Goal: Task Accomplishment & Management: Manage account settings

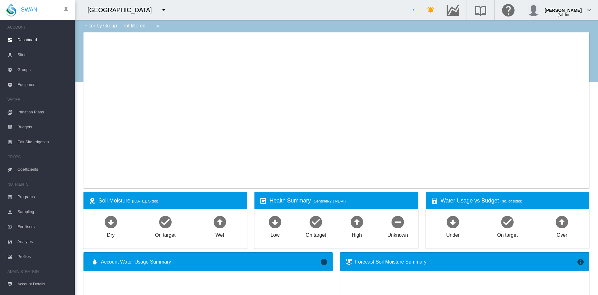
type input "**********"
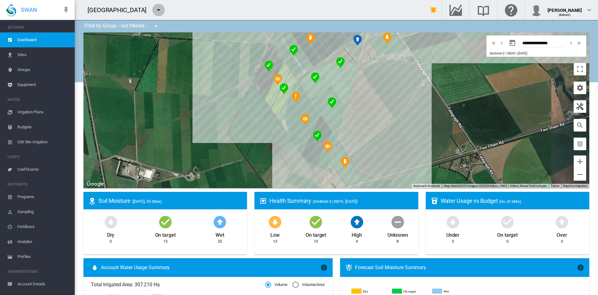
click at [152, 14] on button "button" at bounding box center [158, 10] width 12 height 12
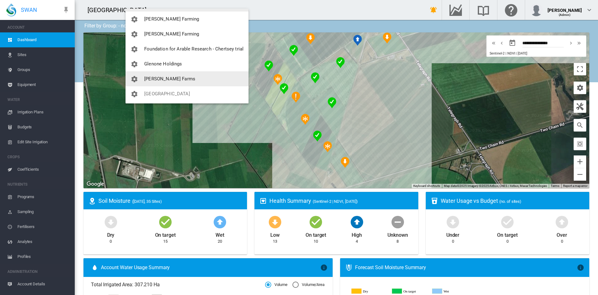
scroll to position [75, 0]
click at [153, 82] on button "[PERSON_NAME] Farms" at bounding box center [187, 78] width 123 height 15
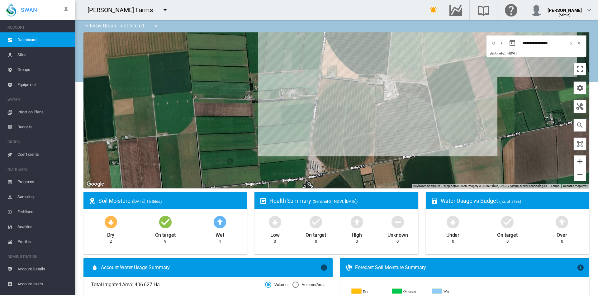
click at [574, 159] on button "Zoom in" at bounding box center [580, 161] width 12 height 12
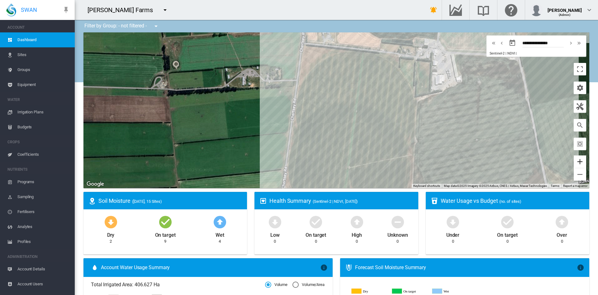
click at [574, 159] on button "Zoom in" at bounding box center [580, 161] width 12 height 12
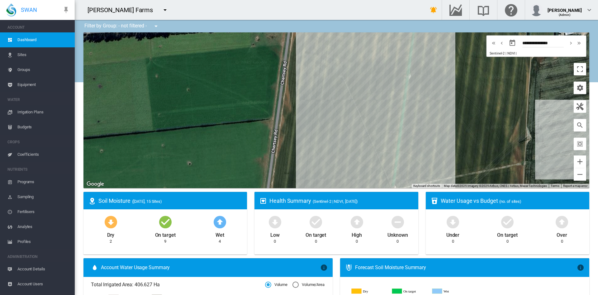
drag, startPoint x: 451, startPoint y: 116, endPoint x: 500, endPoint y: 68, distance: 68.5
click at [500, 68] on div at bounding box center [336, 110] width 506 height 156
click at [574, 173] on button "Zoom out" at bounding box center [580, 174] width 12 height 12
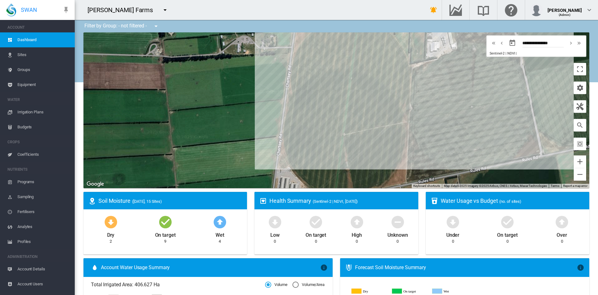
drag, startPoint x: 491, startPoint y: 149, endPoint x: 469, endPoint y: 133, distance: 27.1
click at [469, 133] on div at bounding box center [336, 110] width 506 height 156
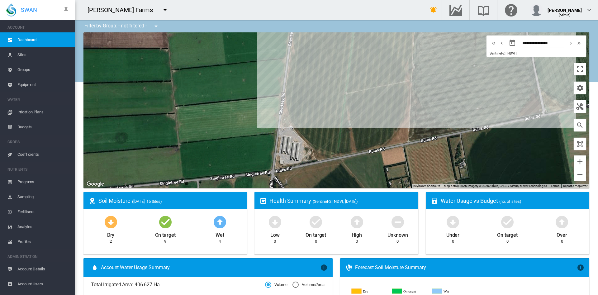
drag, startPoint x: 344, startPoint y: 185, endPoint x: 346, endPoint y: 141, distance: 43.3
click at [346, 141] on div at bounding box center [336, 110] width 506 height 156
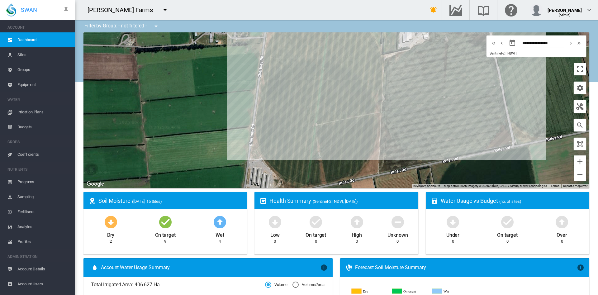
drag, startPoint x: 389, startPoint y: 102, endPoint x: 351, endPoint y: 140, distance: 54.4
click at [351, 140] on div at bounding box center [336, 110] width 506 height 156
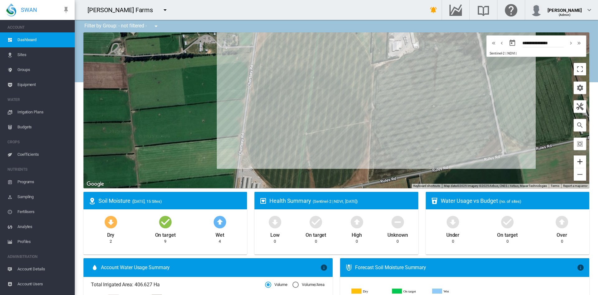
click at [574, 159] on button "Zoom in" at bounding box center [580, 161] width 12 height 12
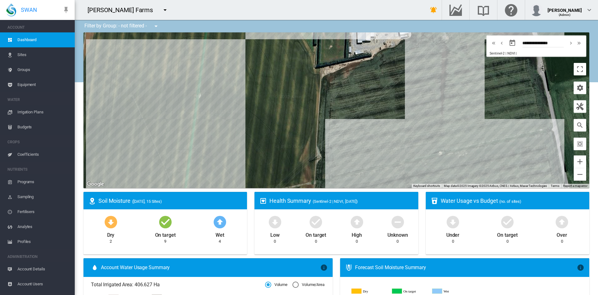
drag, startPoint x: 480, startPoint y: 101, endPoint x: 384, endPoint y: 154, distance: 109.0
click at [384, 154] on div at bounding box center [336, 110] width 506 height 156
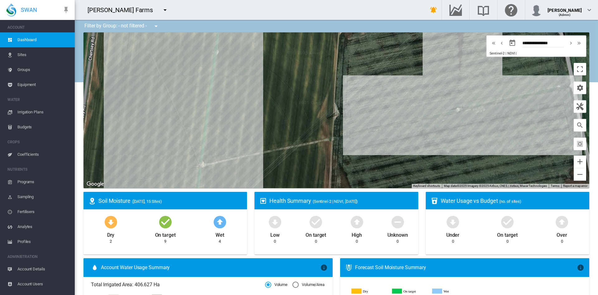
drag, startPoint x: 461, startPoint y: 134, endPoint x: 481, endPoint y: 88, distance: 50.6
click at [481, 88] on div at bounding box center [336, 110] width 506 height 156
click at [574, 175] on button "Zoom out" at bounding box center [580, 174] width 12 height 12
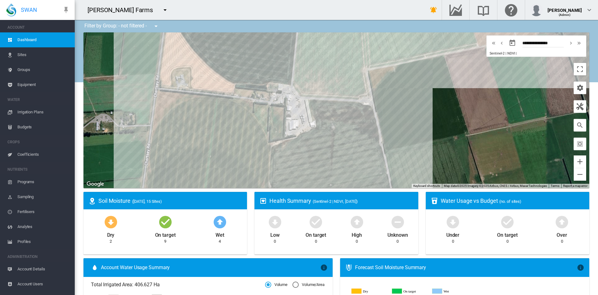
drag, startPoint x: 501, startPoint y: 125, endPoint x: 432, endPoint y: 201, distance: 102.1
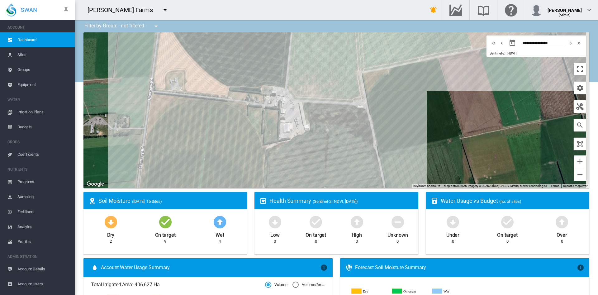
drag, startPoint x: 441, startPoint y: 125, endPoint x: 401, endPoint y: 156, distance: 51.3
click at [401, 156] on div at bounding box center [336, 110] width 506 height 156
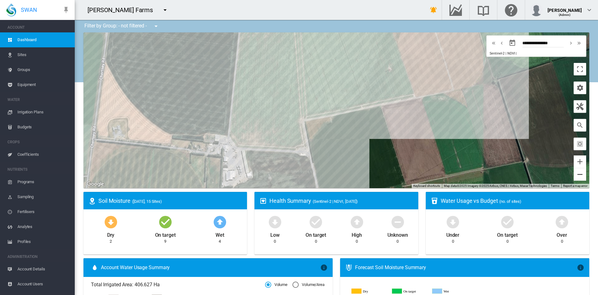
click at [574, 173] on button "Zoom out" at bounding box center [580, 174] width 12 height 12
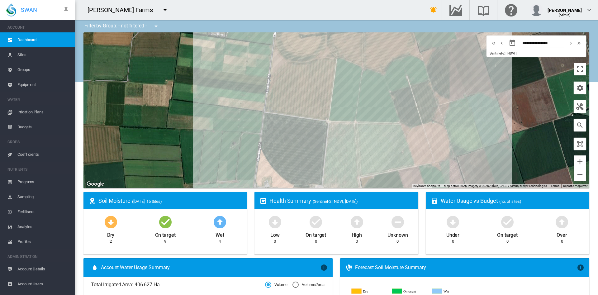
drag, startPoint x: 488, startPoint y: 122, endPoint x: 528, endPoint y: 187, distance: 75.4
click at [528, 187] on div "Site Health Indexes - × Name of current Site Health Area in chart. Click on a d…" at bounding box center [336, 110] width 506 height 156
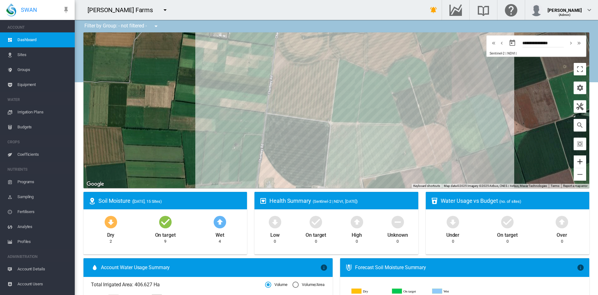
click at [574, 163] on button "Zoom in" at bounding box center [580, 161] width 12 height 12
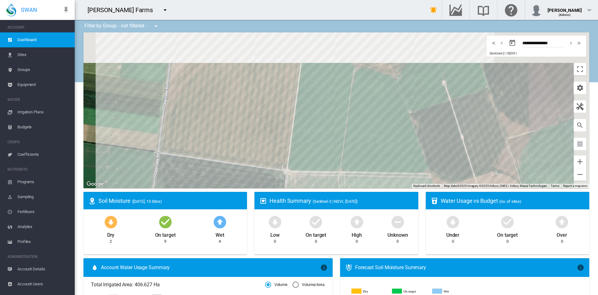
drag, startPoint x: 516, startPoint y: 134, endPoint x: 473, endPoint y: 174, distance: 58.6
click at [473, 174] on div at bounding box center [336, 110] width 506 height 156
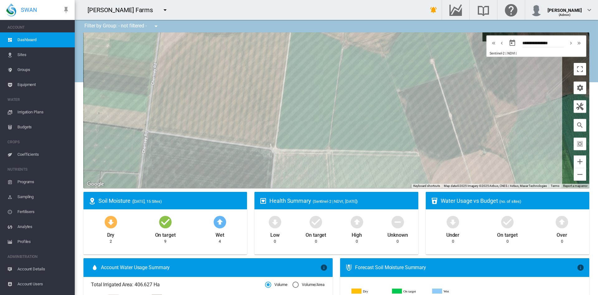
drag, startPoint x: 521, startPoint y: 120, endPoint x: 514, endPoint y: 93, distance: 28.0
click at [514, 93] on div at bounding box center [336, 110] width 506 height 156
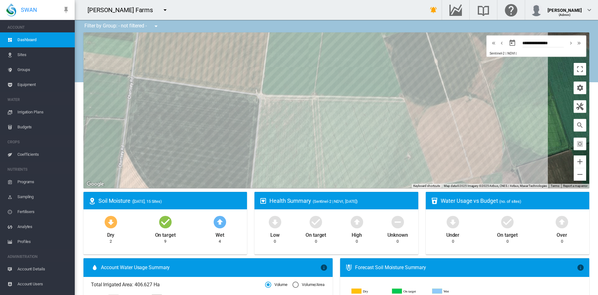
drag, startPoint x: 530, startPoint y: 147, endPoint x: 509, endPoint y: 81, distance: 69.5
click at [509, 81] on div at bounding box center [336, 110] width 506 height 156
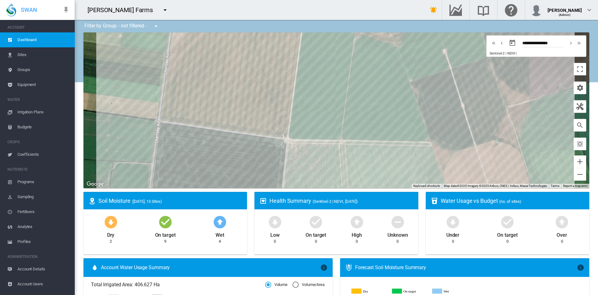
drag, startPoint x: 502, startPoint y: 103, endPoint x: 529, endPoint y: 179, distance: 80.5
click at [529, 179] on div at bounding box center [336, 110] width 506 height 156
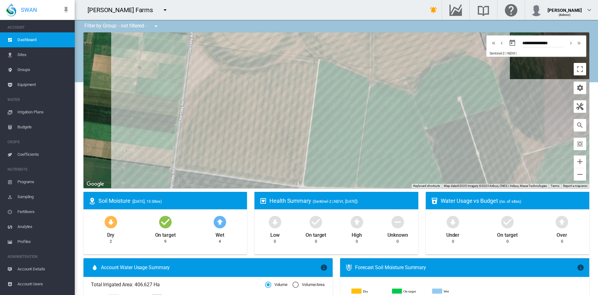
drag, startPoint x: 498, startPoint y: 103, endPoint x: 515, endPoint y: 124, distance: 26.5
click at [515, 124] on div at bounding box center [336, 110] width 506 height 156
click at [574, 172] on button "Zoom out" at bounding box center [580, 174] width 12 height 12
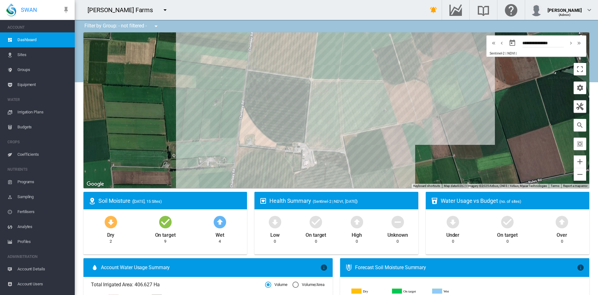
drag, startPoint x: 349, startPoint y: 134, endPoint x: 339, endPoint y: 61, distance: 72.9
click at [339, 61] on div at bounding box center [336, 110] width 506 height 156
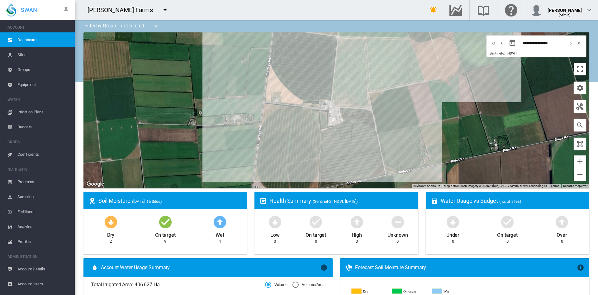
drag, startPoint x: 364, startPoint y: 129, endPoint x: 392, endPoint y: 83, distance: 54.6
click at [392, 83] on div at bounding box center [336, 110] width 506 height 156
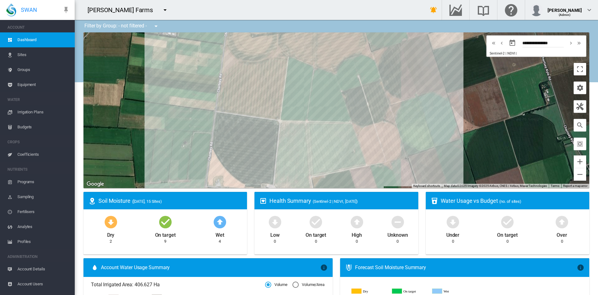
drag, startPoint x: 445, startPoint y: 105, endPoint x: 376, endPoint y: 194, distance: 113.0
click at [386, 148] on div "Penlyn_C_West (8.768 Ha)" at bounding box center [336, 110] width 506 height 156
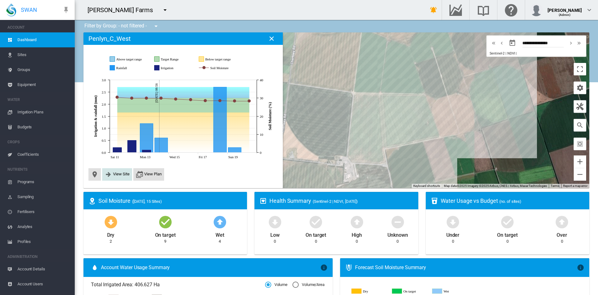
click at [115, 174] on span "View Site" at bounding box center [121, 174] width 17 height 5
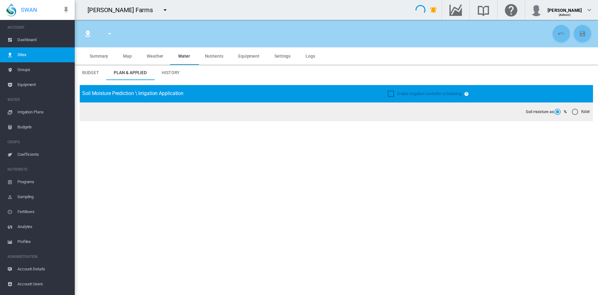
click at [283, 59] on md-tab-item "Settings" at bounding box center [282, 55] width 31 height 17
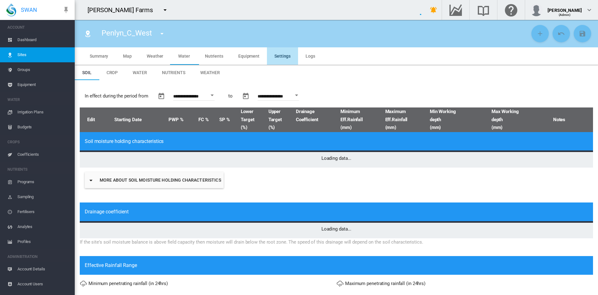
type input "**********"
type input "*****"
type input "*********"
type input "**"
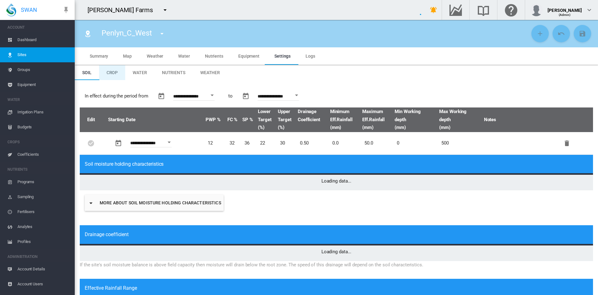
click at [112, 72] on span "Crop" at bounding box center [113, 72] width 12 height 5
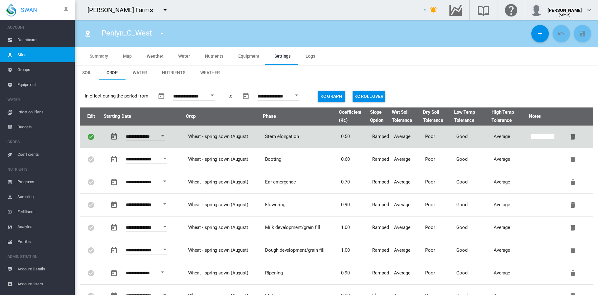
type input "*"
type input "**"
type input "*****"
type input "***"
type input "****"
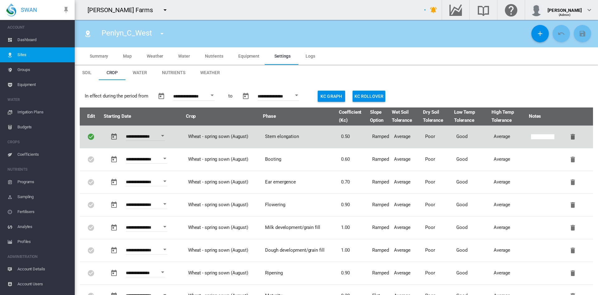
type input "*****"
click at [33, 39] on span "Dashboard" at bounding box center [43, 39] width 52 height 15
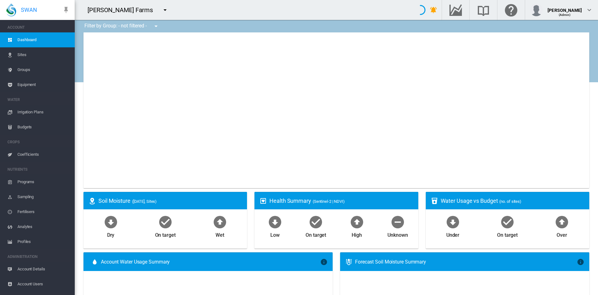
type input "**********"
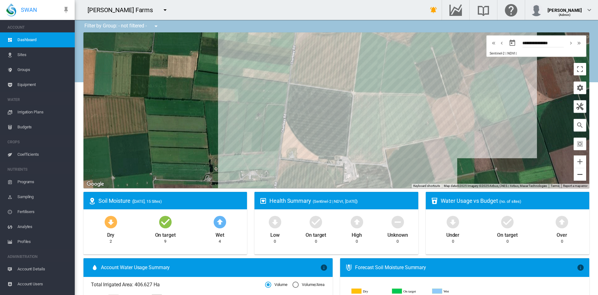
click at [575, 174] on button "Zoom out" at bounding box center [580, 174] width 12 height 12
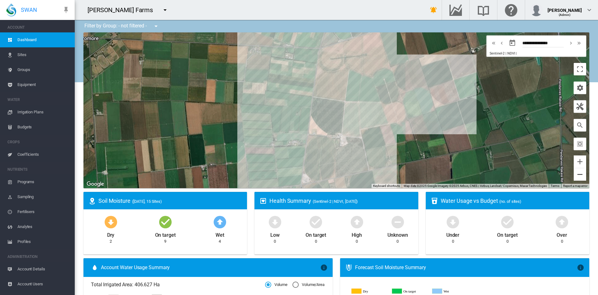
drag, startPoint x: 344, startPoint y: 50, endPoint x: 381, endPoint y: 76, distance: 45.9
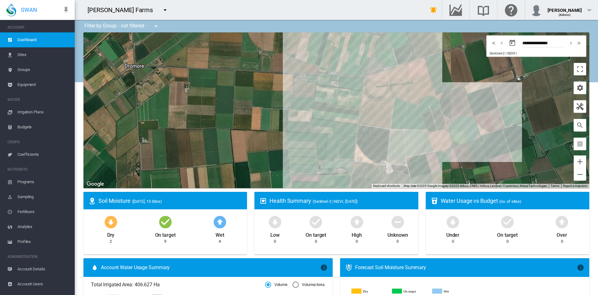
drag, startPoint x: 458, startPoint y: 100, endPoint x: 513, endPoint y: 136, distance: 65.8
click at [513, 136] on div at bounding box center [336, 110] width 506 height 156
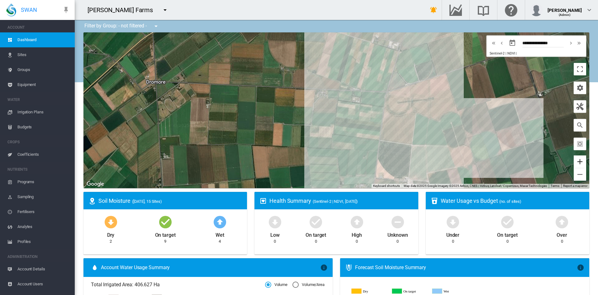
click at [574, 161] on button "Zoom in" at bounding box center [580, 161] width 12 height 12
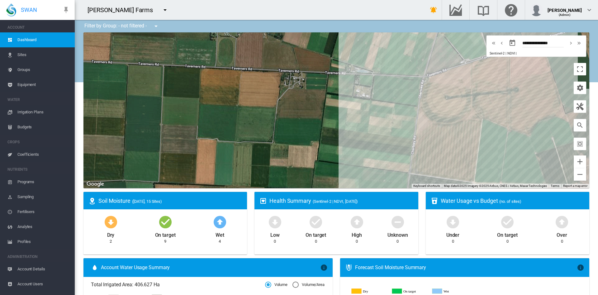
drag, startPoint x: 391, startPoint y: 104, endPoint x: 377, endPoint y: 102, distance: 14.8
click at [377, 102] on div at bounding box center [336, 110] width 506 height 156
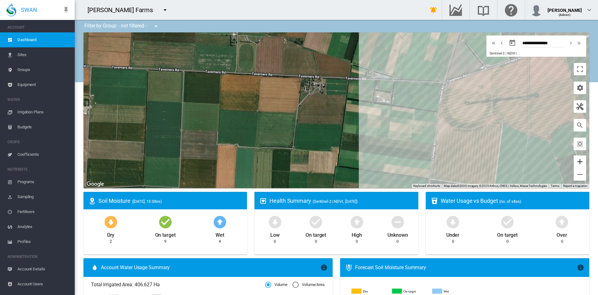
click at [574, 158] on button "Zoom in" at bounding box center [580, 161] width 12 height 12
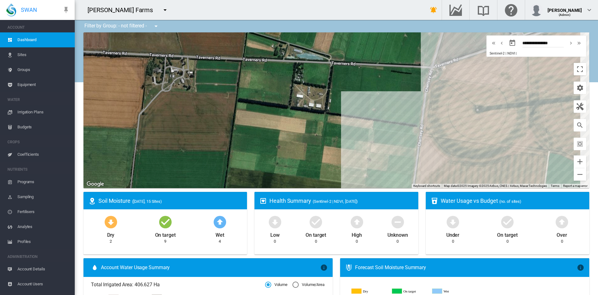
drag, startPoint x: 501, startPoint y: 116, endPoint x: 378, endPoint y: 130, distance: 124.4
click at [378, 130] on div at bounding box center [336, 110] width 506 height 156
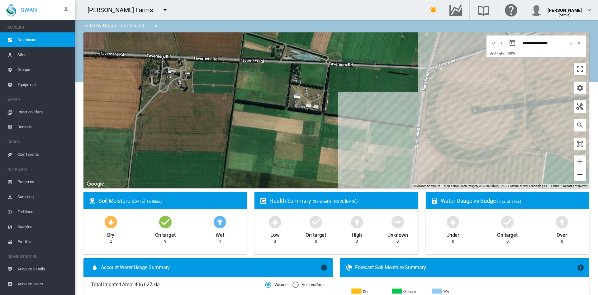
click at [574, 171] on button "Zoom out" at bounding box center [580, 174] width 12 height 12
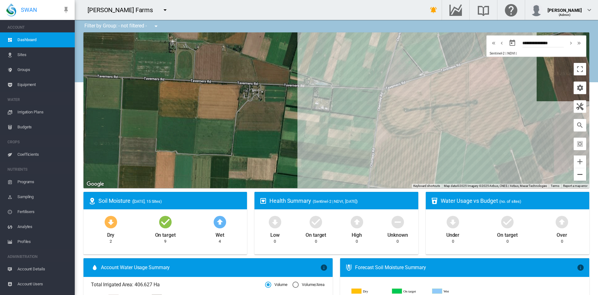
click at [574, 171] on button "Zoom out" at bounding box center [580, 174] width 12 height 12
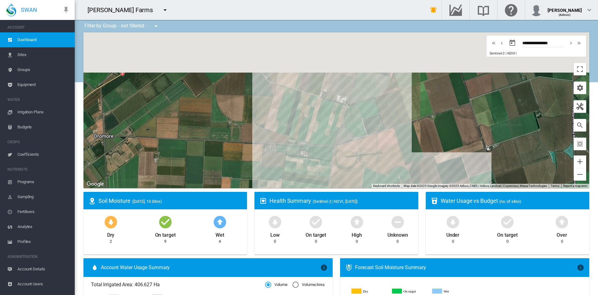
drag, startPoint x: 505, startPoint y: 113, endPoint x: 467, endPoint y: 171, distance: 69.5
click at [467, 171] on div at bounding box center [336, 110] width 506 height 156
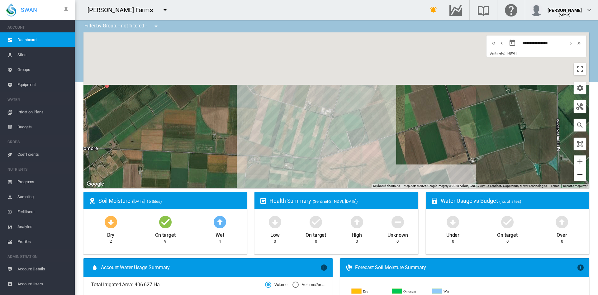
click at [574, 174] on button "Zoom out" at bounding box center [580, 174] width 12 height 12
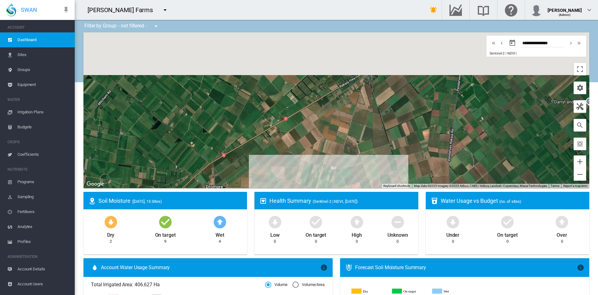
drag, startPoint x: 417, startPoint y: 72, endPoint x: 422, endPoint y: 154, distance: 82.1
click at [422, 154] on div at bounding box center [336, 110] width 506 height 156
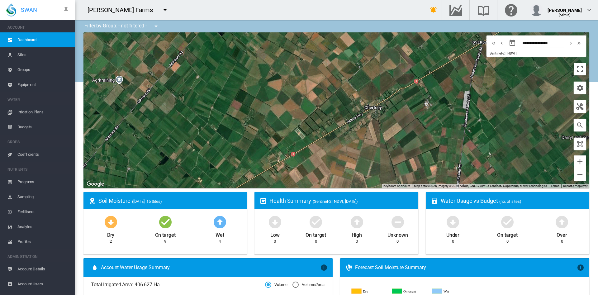
click at [372, 128] on div at bounding box center [336, 110] width 506 height 156
click at [574, 158] on button "Zoom in" at bounding box center [580, 161] width 12 height 12
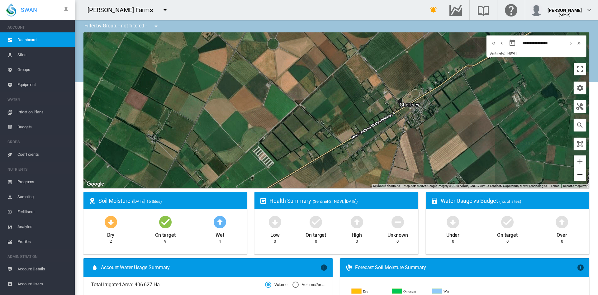
click at [575, 175] on button "Zoom out" at bounding box center [580, 174] width 12 height 12
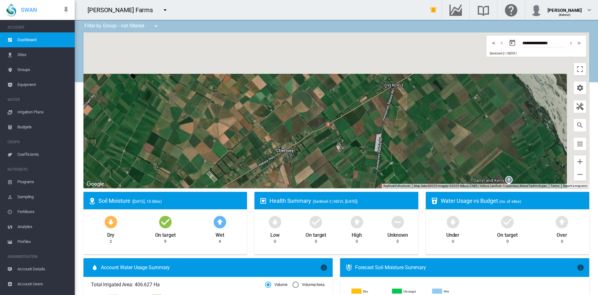
drag, startPoint x: 466, startPoint y: 111, endPoint x: 376, endPoint y: 154, distance: 99.9
click at [376, 154] on div at bounding box center [336, 110] width 506 height 156
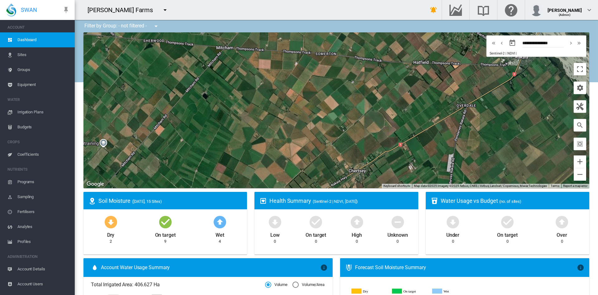
drag, startPoint x: 448, startPoint y: 127, endPoint x: 523, endPoint y: 142, distance: 77.0
click at [523, 142] on div at bounding box center [336, 110] width 506 height 156
click at [574, 163] on button "Zoom in" at bounding box center [580, 161] width 12 height 12
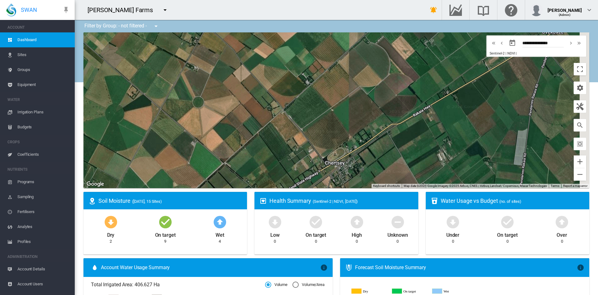
drag, startPoint x: 450, startPoint y: 154, endPoint x: 409, endPoint y: 81, distance: 83.1
click at [409, 81] on div at bounding box center [336, 110] width 506 height 156
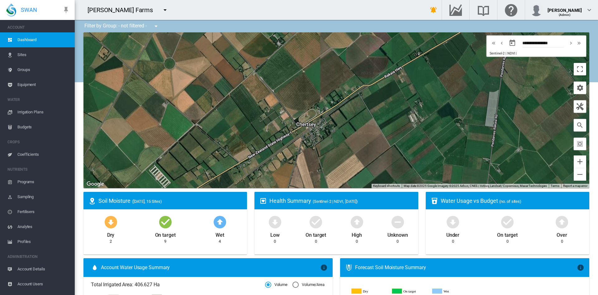
drag, startPoint x: 433, startPoint y: 145, endPoint x: 399, endPoint y: 97, distance: 58.3
click at [399, 97] on div at bounding box center [336, 110] width 506 height 156
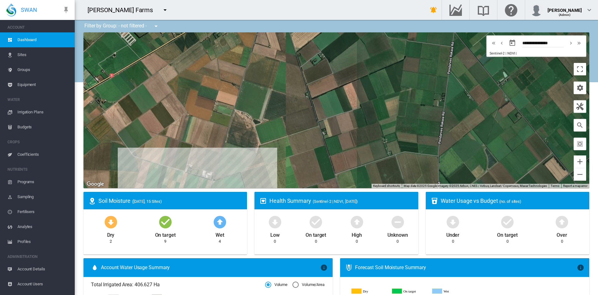
drag, startPoint x: 373, startPoint y: 153, endPoint x: 352, endPoint y: 40, distance: 115.3
click at [352, 40] on div at bounding box center [336, 110] width 506 height 156
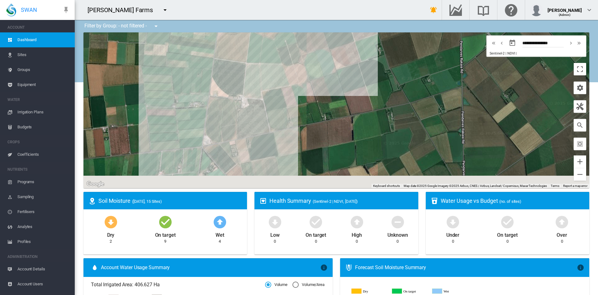
drag, startPoint x: 330, startPoint y: 140, endPoint x: 370, endPoint y: 5, distance: 140.3
click at [370, 5] on div "[PERSON_NAME] Farms Get Help Email SWAN support" at bounding box center [336, 147] width 523 height 295
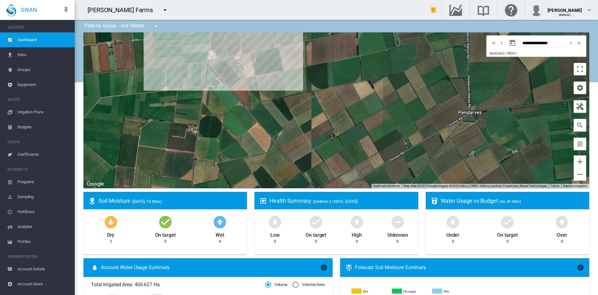
drag, startPoint x: 213, startPoint y: 163, endPoint x: 210, endPoint y: 102, distance: 60.2
click at [210, 102] on div at bounding box center [336, 110] width 506 height 156
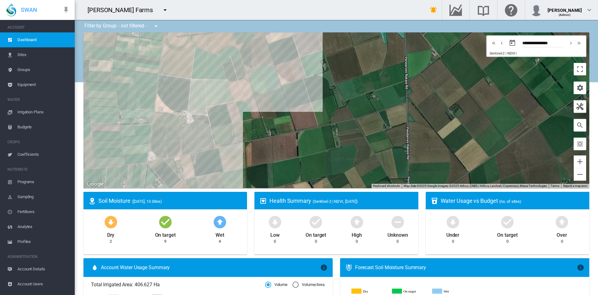
drag, startPoint x: 347, startPoint y: 112, endPoint x: 277, endPoint y: 222, distance: 130.5
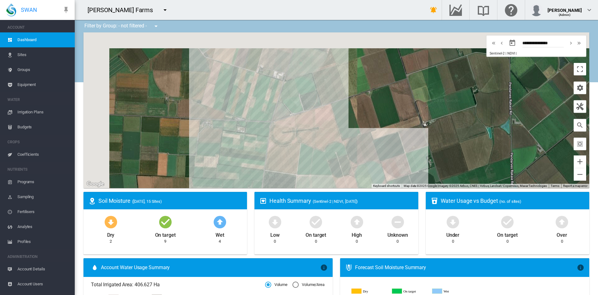
drag, startPoint x: 310, startPoint y: 155, endPoint x: 445, endPoint y: 244, distance: 162.4
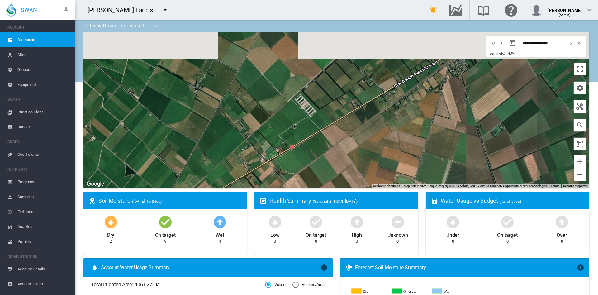
drag, startPoint x: 339, startPoint y: 130, endPoint x: 371, endPoint y: 214, distance: 89.8
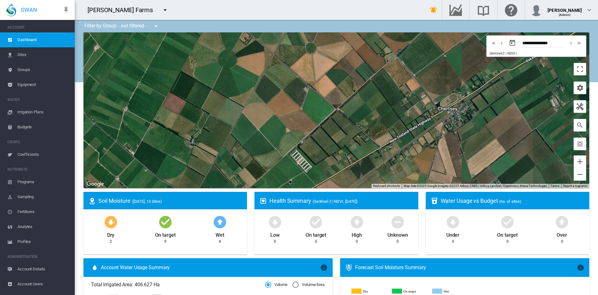
drag, startPoint x: 385, startPoint y: 119, endPoint x: 368, endPoint y: 141, distance: 27.3
click at [368, 141] on div at bounding box center [336, 110] width 506 height 156
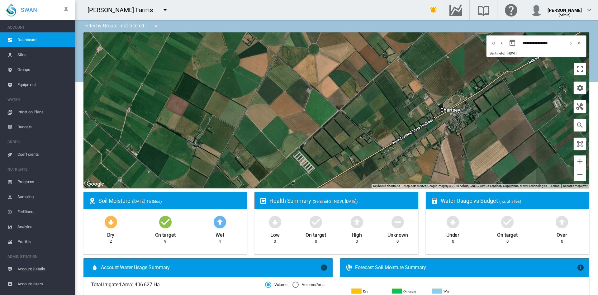
click at [161, 9] on md-icon "icon-menu-down" at bounding box center [164, 9] width 7 height 7
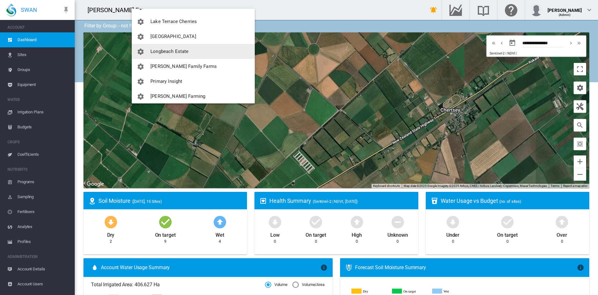
scroll to position [214, 0]
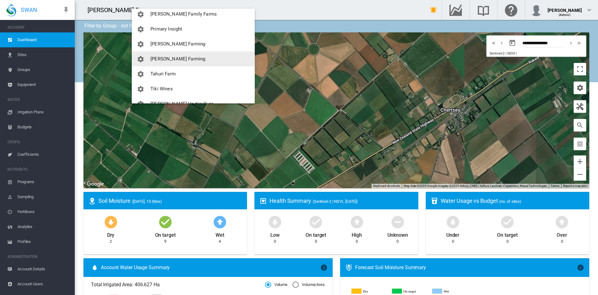
click at [181, 59] on span "[PERSON_NAME] Farming" at bounding box center [177, 59] width 55 height 6
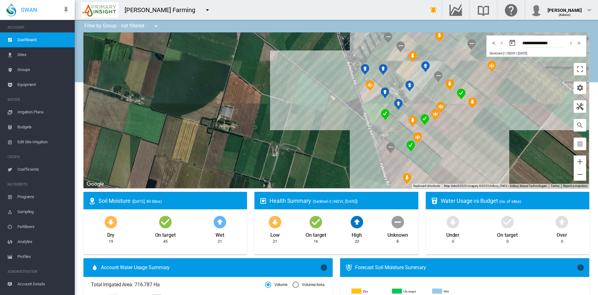
drag, startPoint x: 314, startPoint y: 127, endPoint x: 171, endPoint y: 71, distance: 153.6
click at [171, 71] on div at bounding box center [336, 110] width 506 height 156
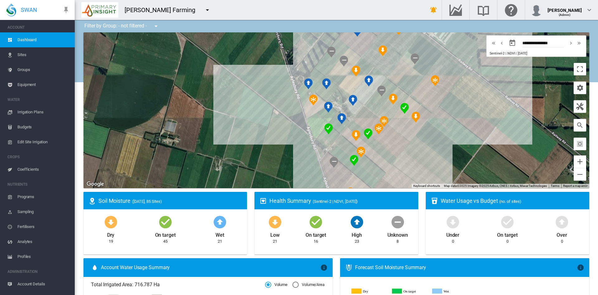
drag, startPoint x: 444, startPoint y: 119, endPoint x: 413, endPoint y: 145, distance: 39.8
click at [413, 145] on div at bounding box center [336, 110] width 506 height 156
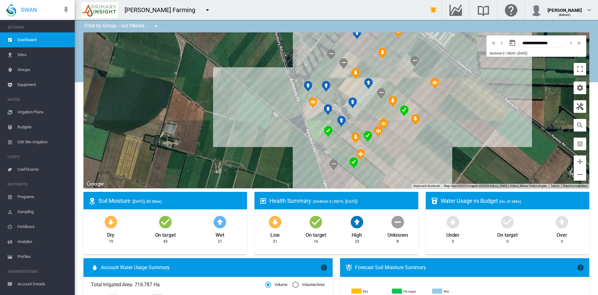
click at [373, 107] on div at bounding box center [336, 110] width 506 height 156
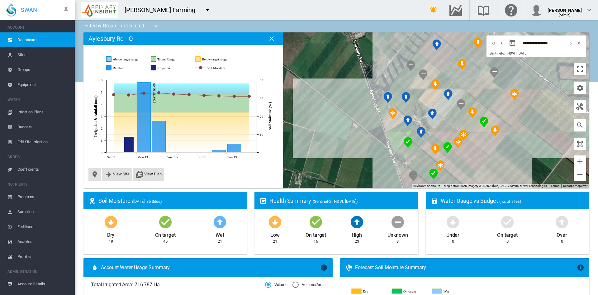
click at [26, 81] on span "Equipment" at bounding box center [43, 84] width 52 height 15
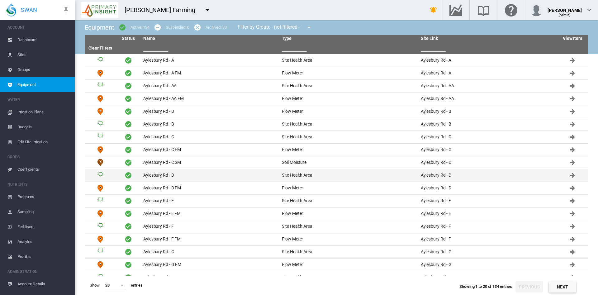
scroll to position [34, 0]
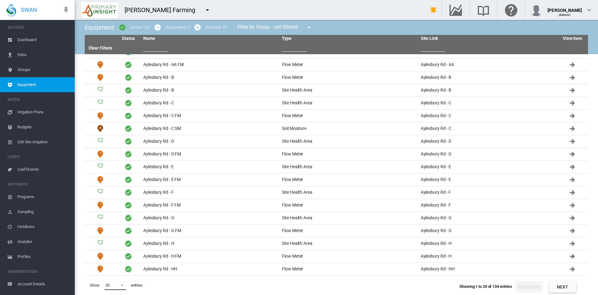
click at [122, 282] on span at bounding box center [119, 285] width 7 height 6
click at [586, 273] on md-backdrop at bounding box center [299, 147] width 598 height 295
click at [123, 283] on span at bounding box center [119, 285] width 7 height 6
click at [121, 281] on md-option "50" at bounding box center [121, 279] width 42 height 15
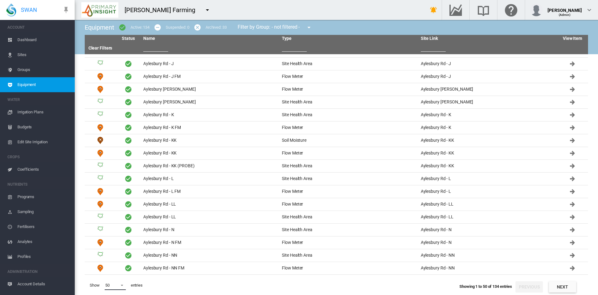
scroll to position [276, 0]
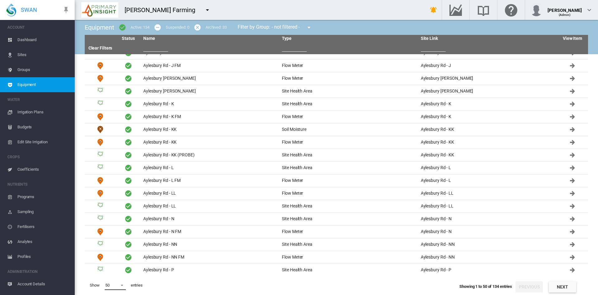
click at [123, 287] on span at bounding box center [119, 285] width 7 height 6
click at [109, 289] on md-option "200" at bounding box center [121, 284] width 42 height 15
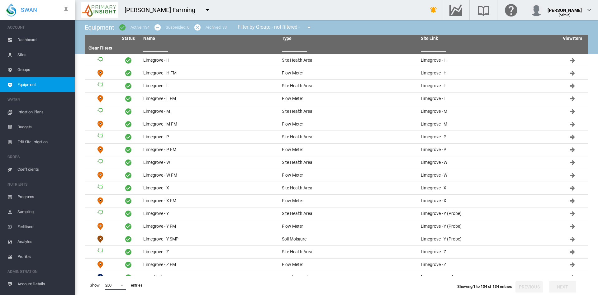
scroll to position [1569, 0]
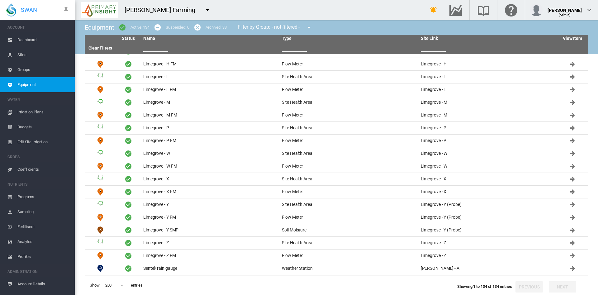
click at [166, 275] on td "Watermetrics RG" at bounding box center [210, 281] width 139 height 12
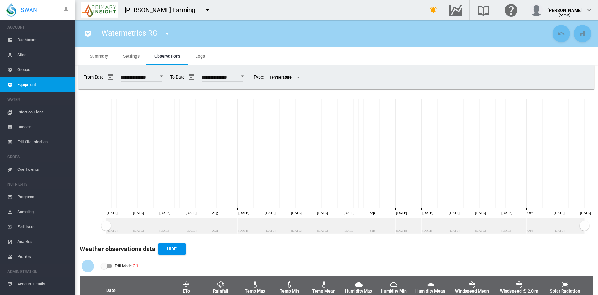
click at [132, 54] on span "Settings" at bounding box center [131, 56] width 16 height 5
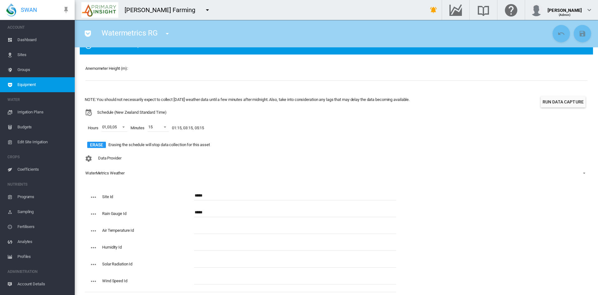
scroll to position [58, 0]
